Goal: Task Accomplishment & Management: Manage account settings

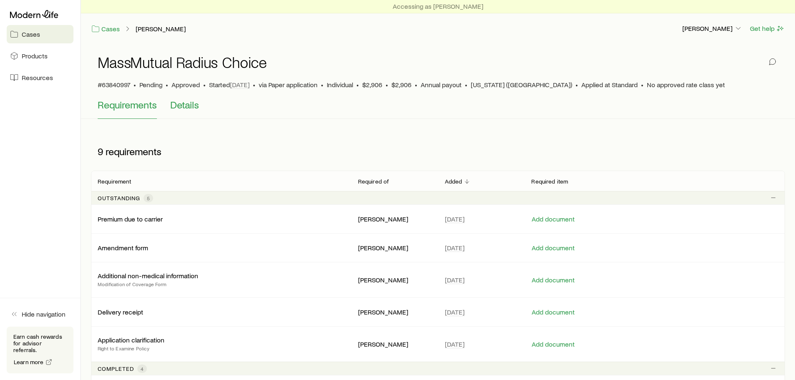
click at [192, 101] on span "Details" at bounding box center [184, 105] width 29 height 12
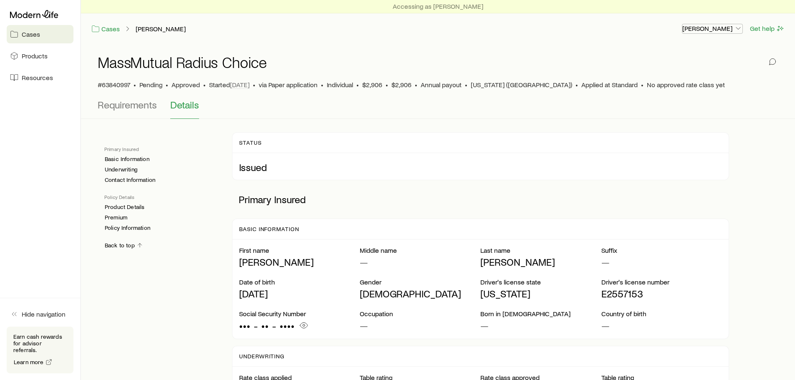
click at [722, 31] on p "[PERSON_NAME]" at bounding box center [712, 28] width 60 height 8
click at [664, 75] on span "Sign out" at bounding box center [673, 73] width 23 height 8
